Goal: Information Seeking & Learning: Understand process/instructions

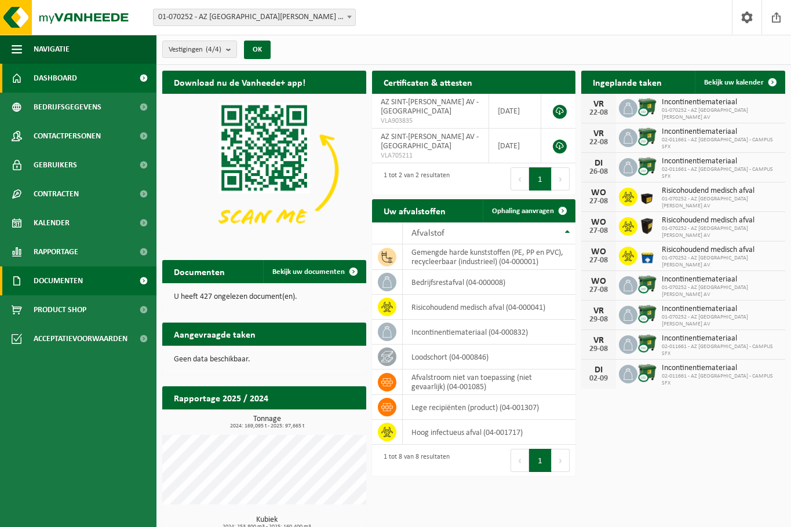
click at [82, 269] on span "Documenten" at bounding box center [58, 280] width 49 height 29
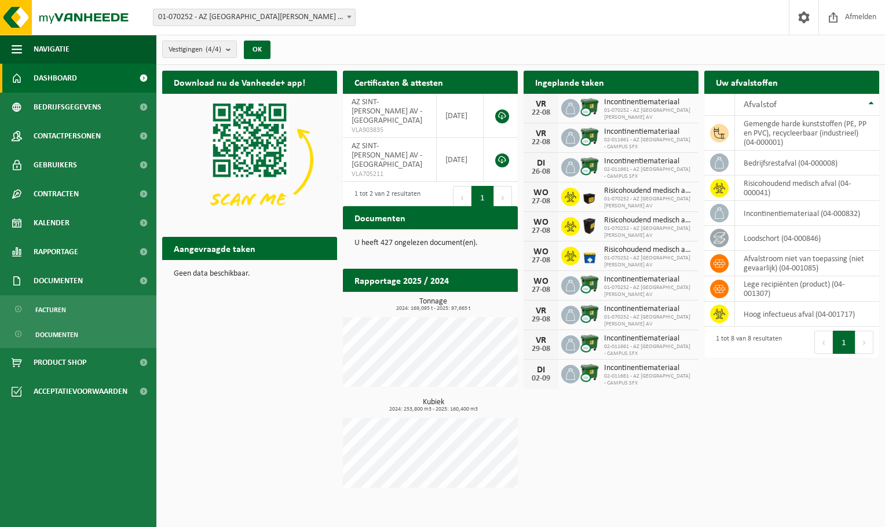
drag, startPoint x: 753, startPoint y: 408, endPoint x: 759, endPoint y: 393, distance: 15.8
click at [754, 407] on div "Download nu de Vanheede+ app! Verberg Certificaten & attesten Bekijk uw certifi…" at bounding box center [520, 282] width 723 height 434
click at [765, 236] on td "loodschort (04-000846)" at bounding box center [807, 238] width 144 height 25
click at [718, 239] on icon at bounding box center [720, 238] width 12 height 12
click at [799, 101] on th "Afvalstof" at bounding box center [807, 105] width 144 height 22
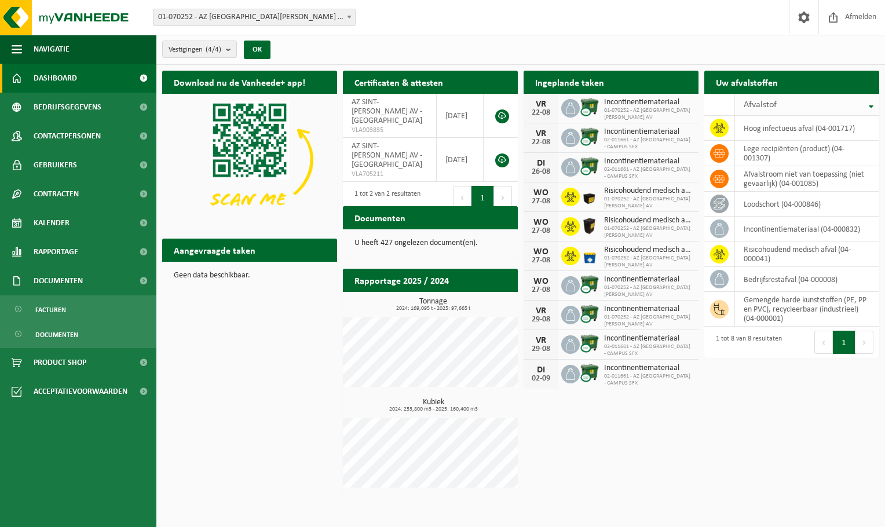
click at [799, 101] on th "Afvalstof" at bounding box center [807, 105] width 144 height 22
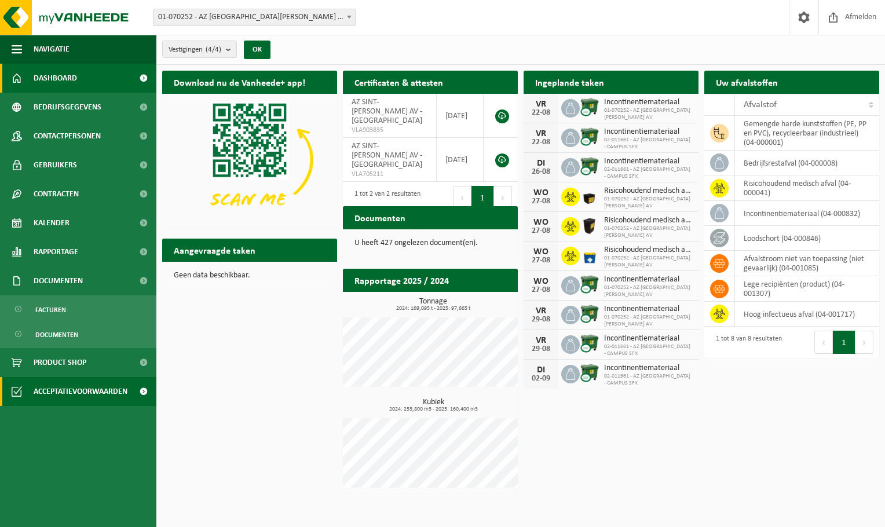
click at [99, 386] on span "Acceptatievoorwaarden" at bounding box center [81, 391] width 94 height 29
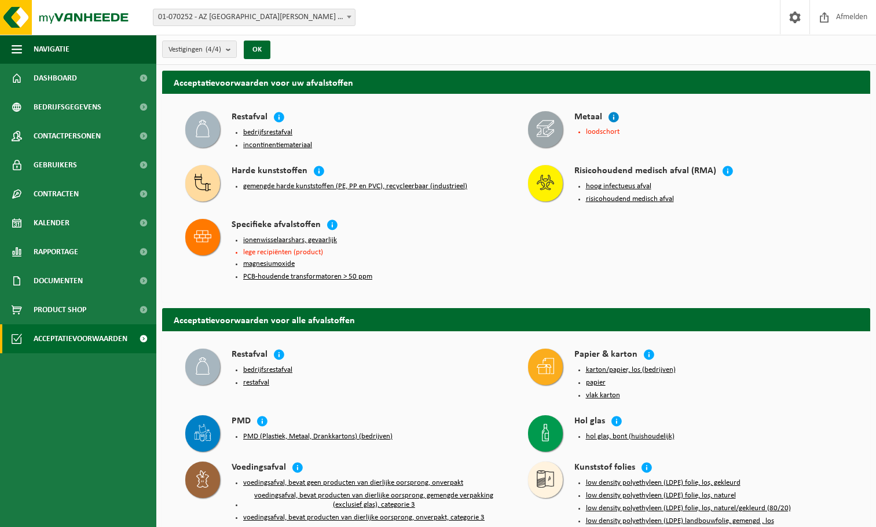
click at [616, 113] on icon at bounding box center [614, 117] width 12 height 12
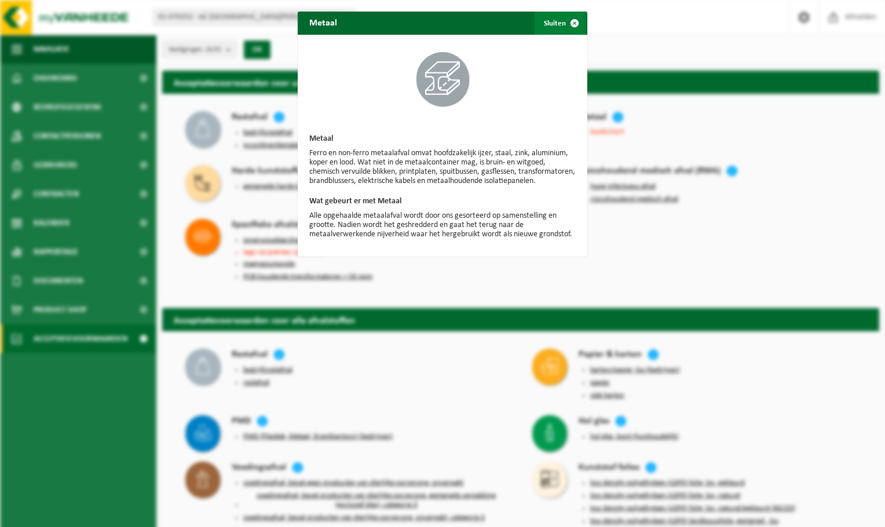
click at [573, 24] on span "button" at bounding box center [574, 23] width 23 height 23
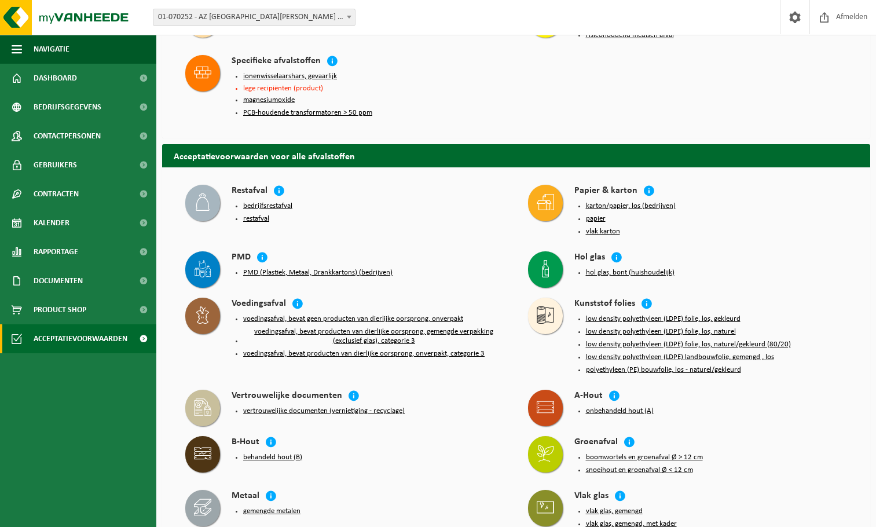
scroll to position [637, 0]
